Goal: Task Accomplishment & Management: Use online tool/utility

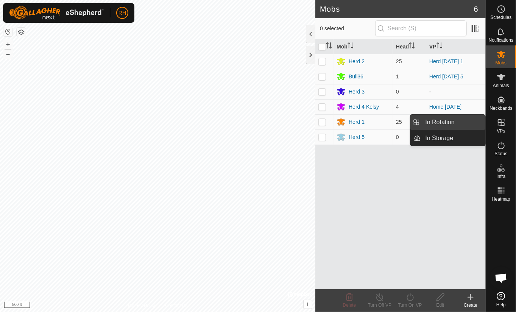
click at [439, 120] on link "In Rotation" at bounding box center [453, 122] width 65 height 15
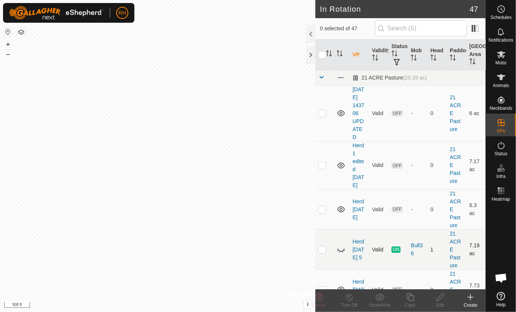
checkbox input "true"
click at [408, 298] on icon at bounding box center [410, 297] width 8 height 8
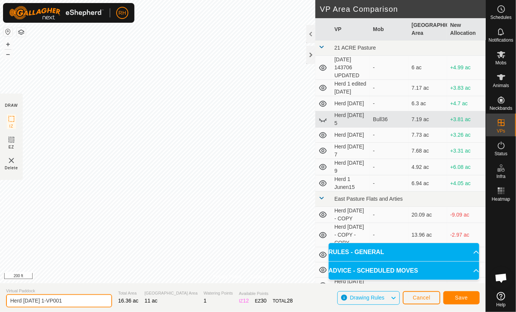
click at [56, 301] on input "Herd [DATE] 1-VP001" at bounding box center [59, 300] width 106 height 13
type input "Herd [DATE] 8"
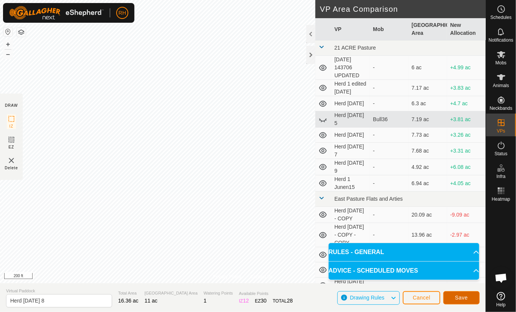
click at [465, 297] on span "Save" at bounding box center [461, 298] width 13 height 6
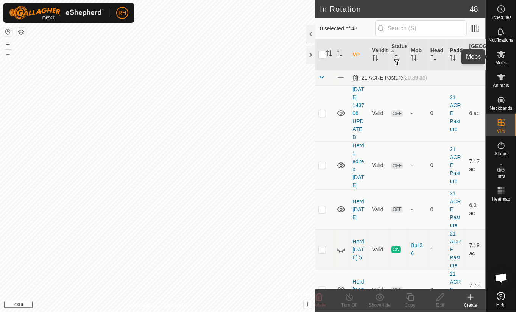
click at [502, 58] on icon at bounding box center [501, 54] width 9 height 9
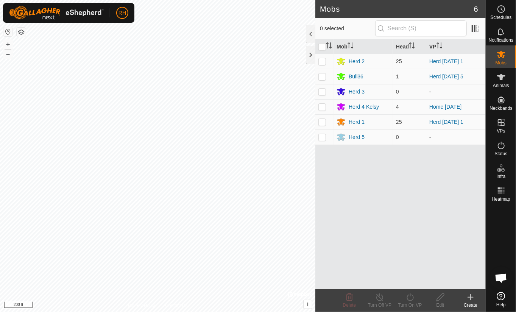
click at [324, 61] on p-checkbox at bounding box center [322, 61] width 8 height 6
checkbox input "true"
click at [410, 299] on icon at bounding box center [410, 297] width 9 height 9
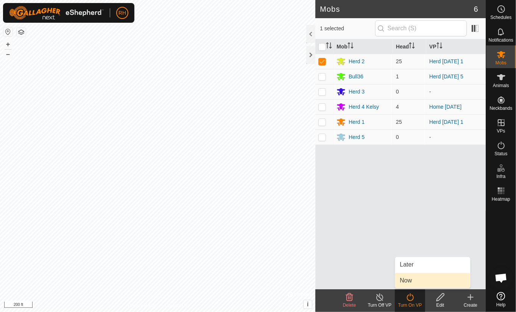
click at [408, 282] on link "Now" at bounding box center [432, 280] width 75 height 15
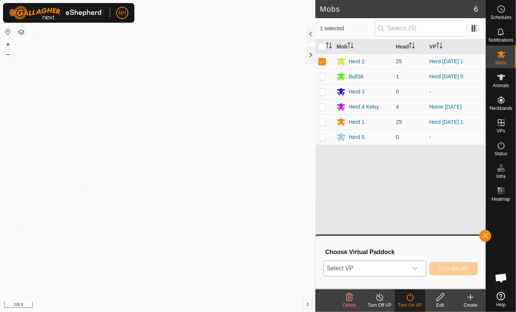
click at [383, 268] on span "Select VP" at bounding box center [366, 268] width 84 height 15
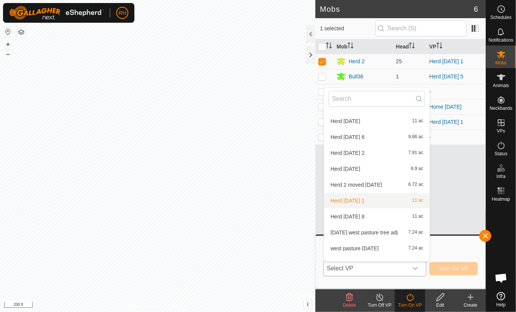
scroll to position [659, 0]
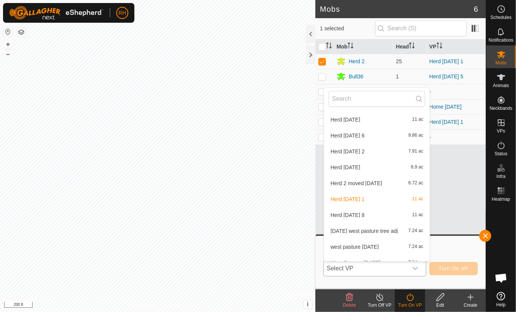
click at [343, 214] on li "Herd 2 [DATE] ac" at bounding box center [377, 215] width 106 height 15
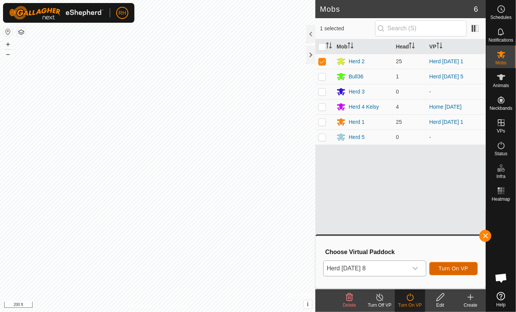
click at [456, 271] on span "Turn On VP" at bounding box center [454, 268] width 30 height 6
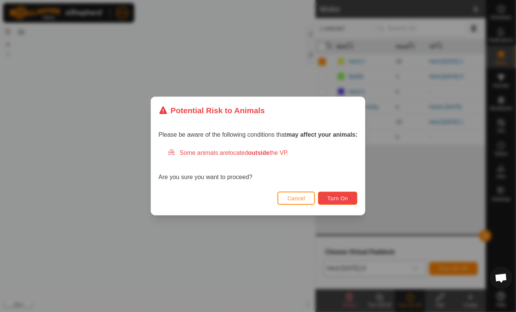
click at [330, 198] on span "Turn On" at bounding box center [338, 198] width 20 height 6
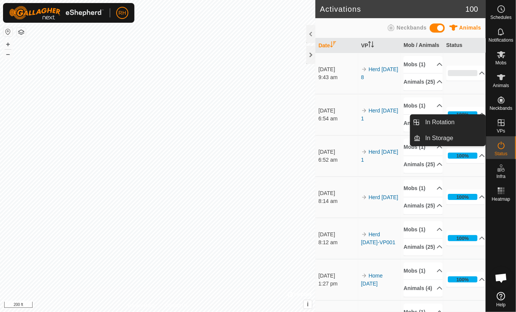
click at [500, 124] on icon at bounding box center [501, 122] width 9 height 9
click at [446, 124] on link "In Rotation" at bounding box center [453, 122] width 65 height 15
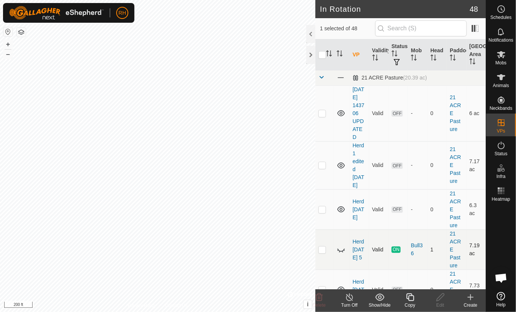
checkbox input "true"
checkbox input "false"
click at [501, 190] on rect at bounding box center [501, 191] width 2 height 2
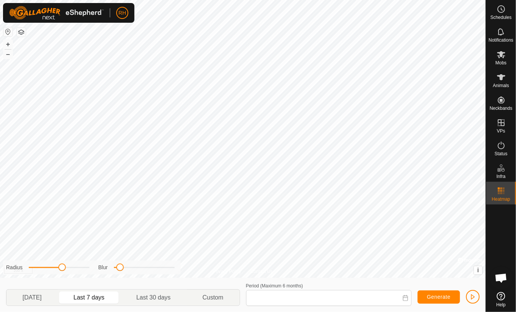
type input "[DATE] - [DATE]"
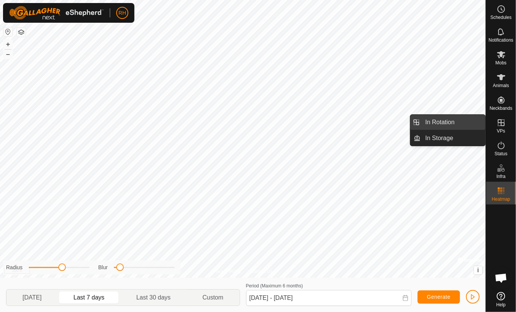
click at [448, 121] on link "In Rotation" at bounding box center [453, 122] width 65 height 15
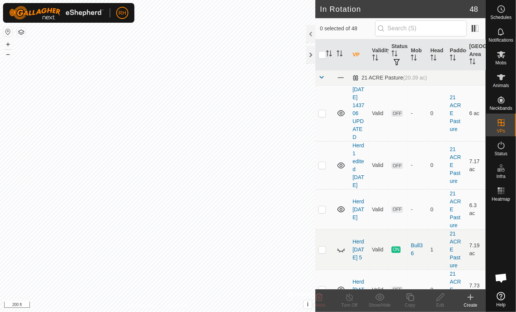
checkbox input "true"
click at [412, 297] on icon at bounding box center [410, 297] width 9 height 9
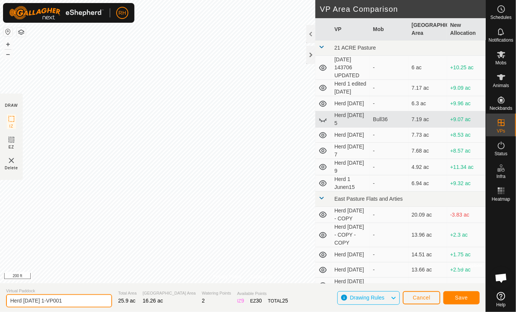
drag, startPoint x: 56, startPoint y: 301, endPoint x: 37, endPoint y: 302, distance: 19.0
click at [37, 302] on input "Herd [DATE] 1-VP001" at bounding box center [59, 300] width 106 height 13
type input "Herd [DATE] 8"
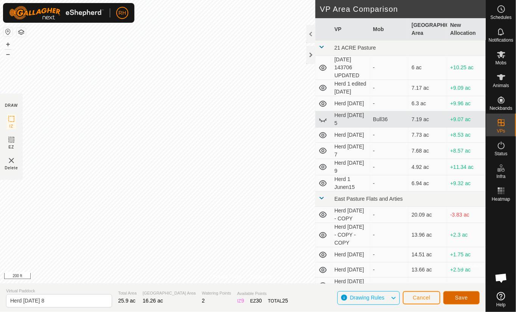
click at [464, 298] on span "Save" at bounding box center [461, 298] width 13 height 6
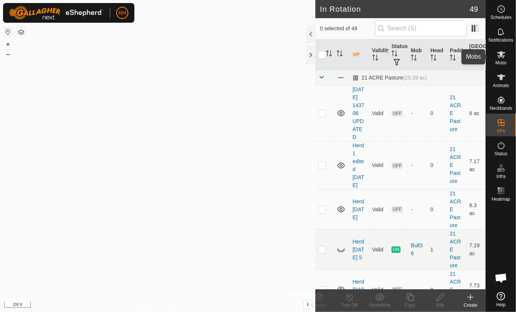
click at [502, 58] on icon at bounding box center [501, 54] width 9 height 9
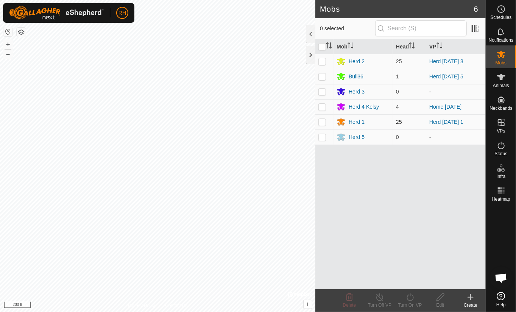
click at [323, 123] on p-checkbox at bounding box center [322, 122] width 8 height 6
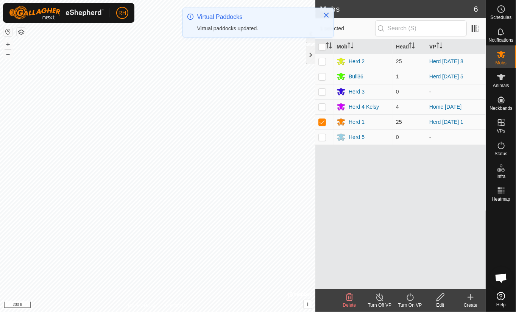
checkbox input "true"
click at [410, 298] on icon at bounding box center [410, 297] width 9 height 9
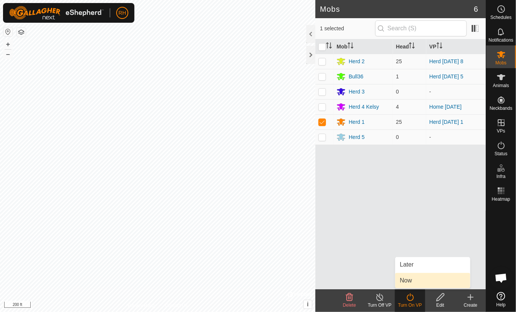
click at [407, 282] on link "Now" at bounding box center [432, 280] width 75 height 15
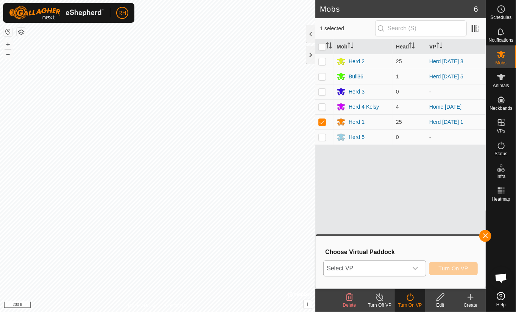
click at [380, 272] on span "Select VP" at bounding box center [366, 268] width 84 height 15
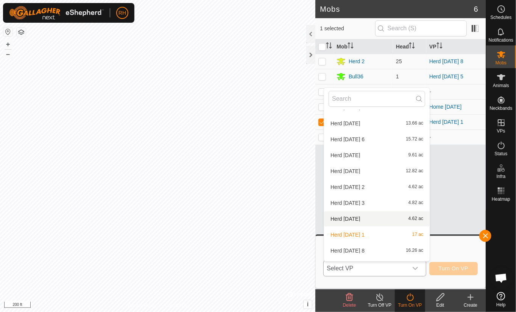
scroll to position [214, 0]
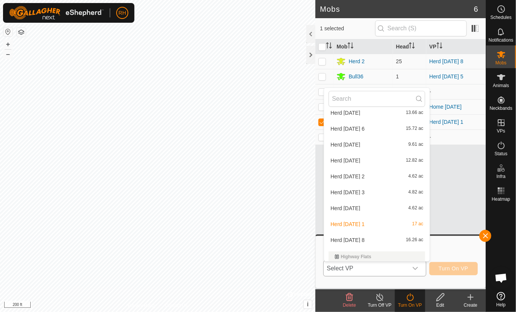
click at [345, 240] on li "Herd 1 [DATE] 16.26 ac" at bounding box center [377, 240] width 106 height 15
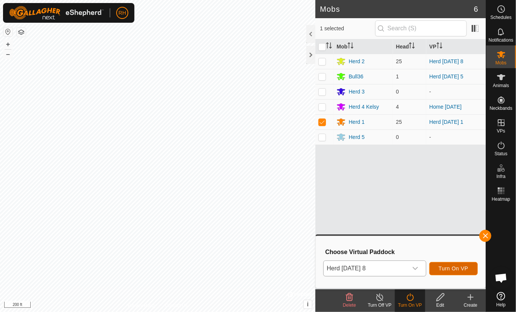
click at [459, 268] on span "Turn On VP" at bounding box center [454, 268] width 30 height 6
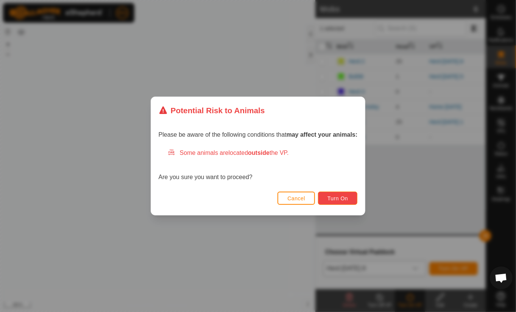
click at [341, 200] on button "Turn On" at bounding box center [337, 198] width 39 height 13
